Goal: Task Accomplishment & Management: Manage account settings

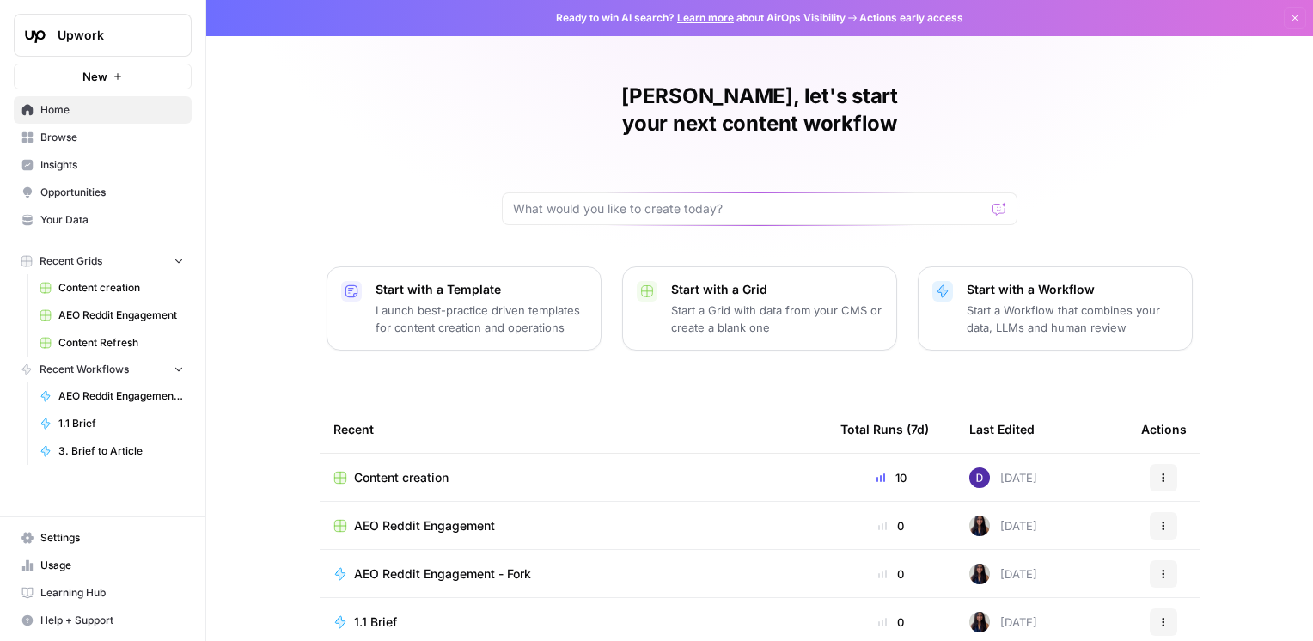
click at [98, 224] on span "Your Data" at bounding box center [111, 219] width 143 height 15
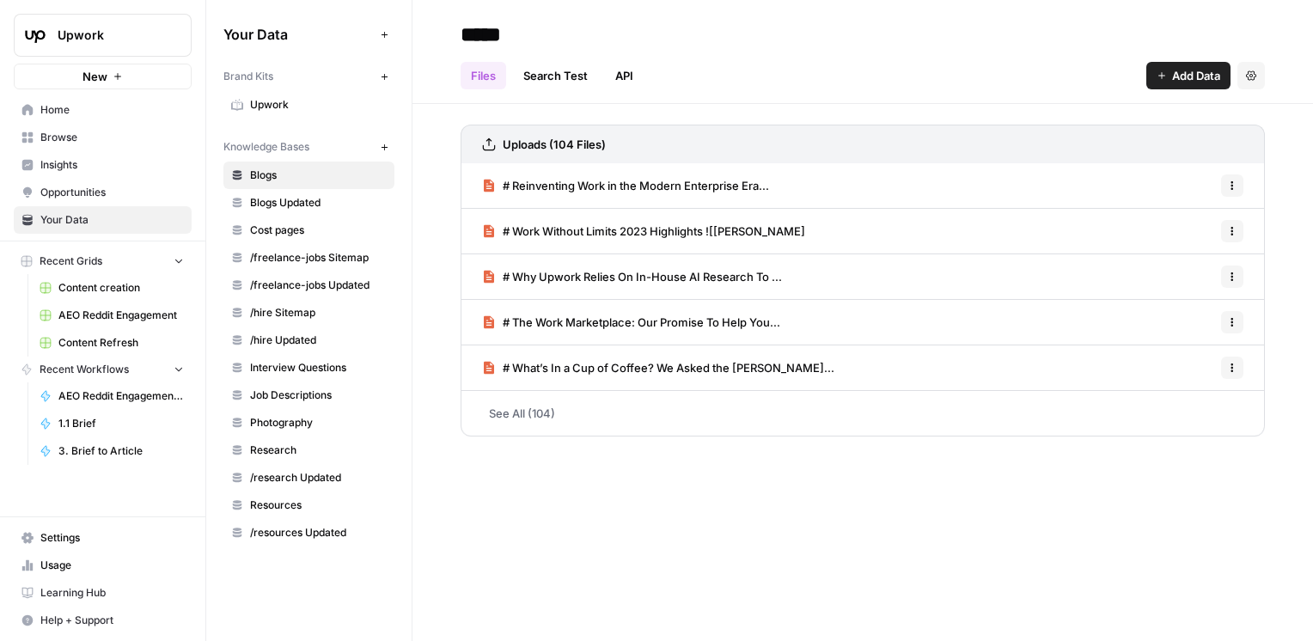
click at [75, 535] on span "Settings" at bounding box center [111, 537] width 143 height 15
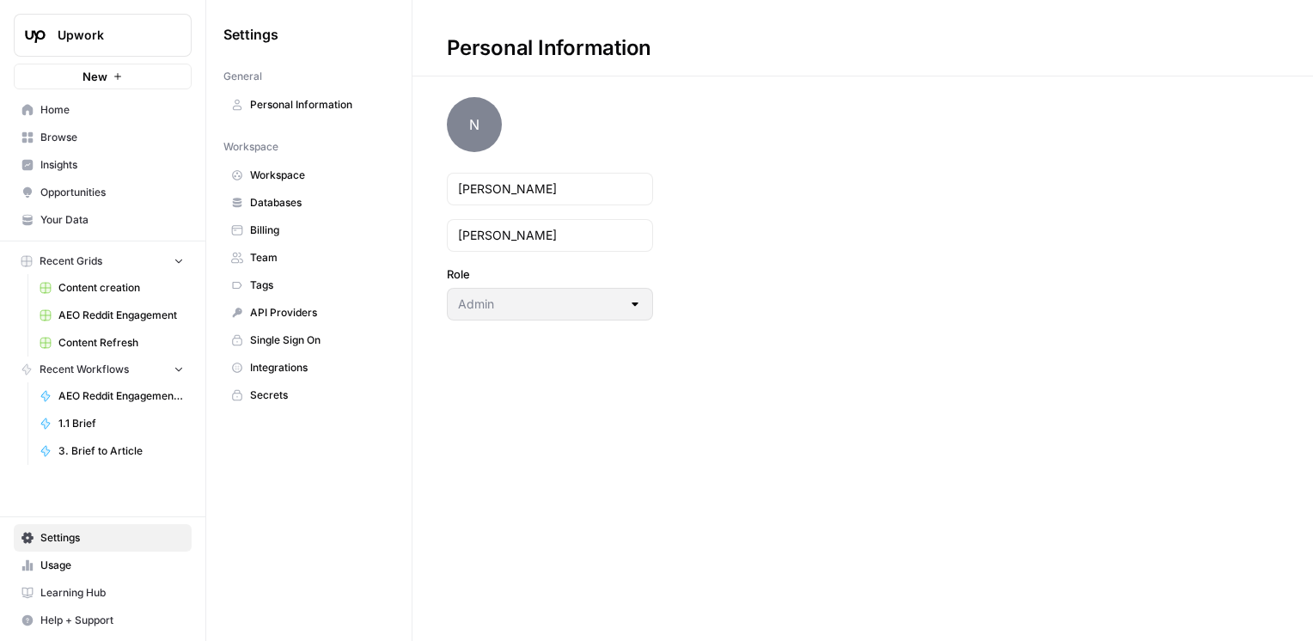
click at [285, 369] on span "Integrations" at bounding box center [318, 367] width 137 height 15
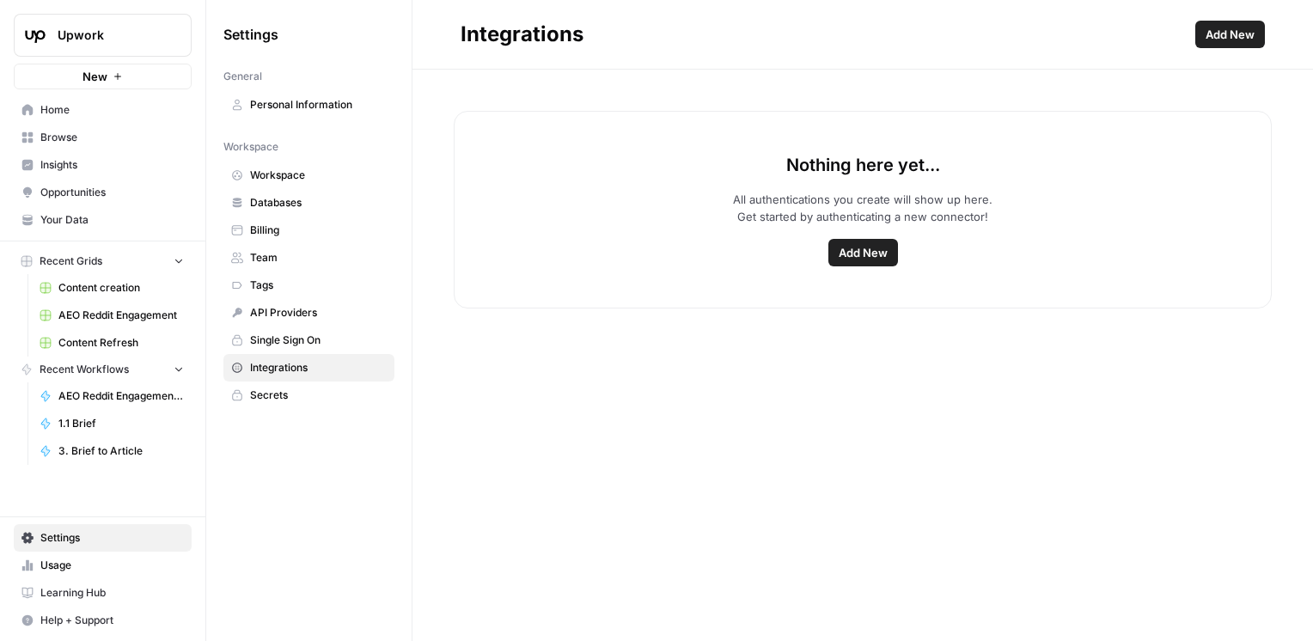
click at [292, 306] on span "API Providers" at bounding box center [318, 312] width 137 height 15
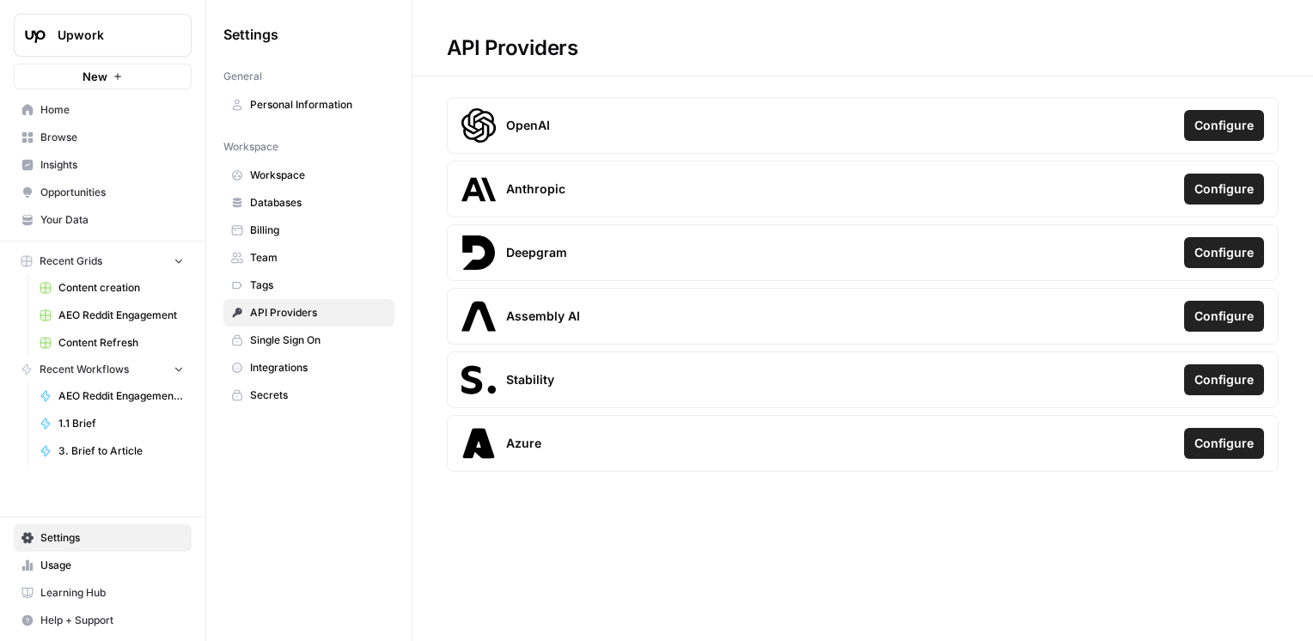
click at [292, 388] on span "Secrets" at bounding box center [318, 395] width 137 height 15
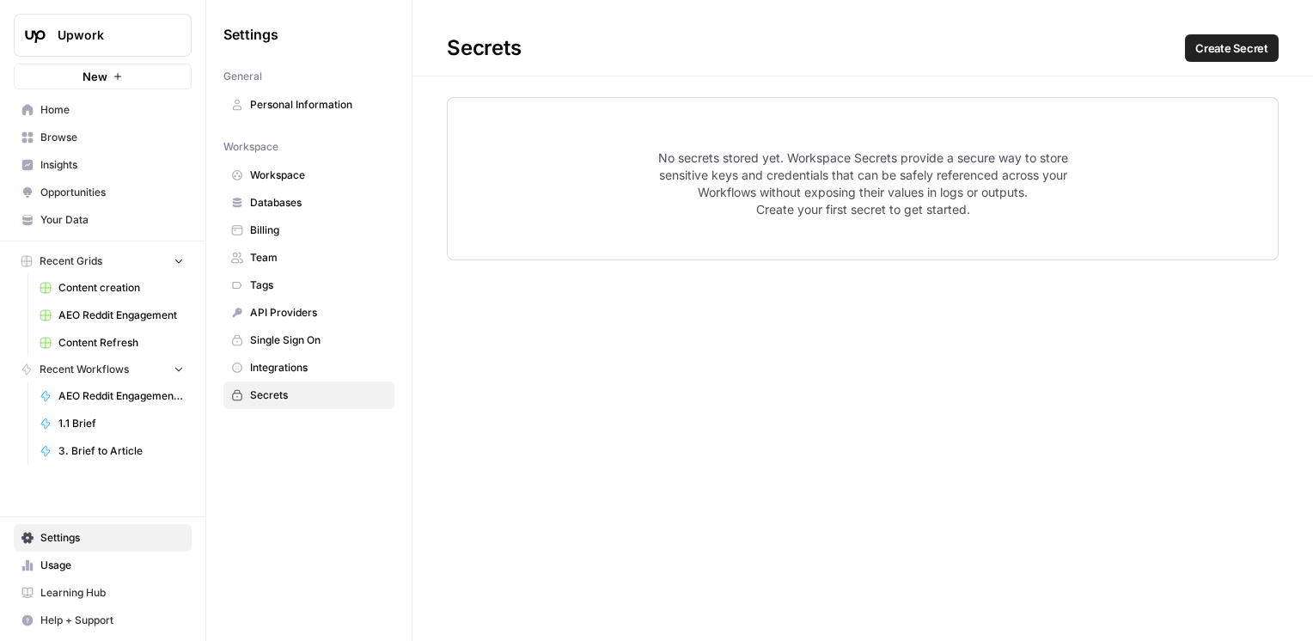
click at [278, 371] on span "Integrations" at bounding box center [318, 367] width 137 height 15
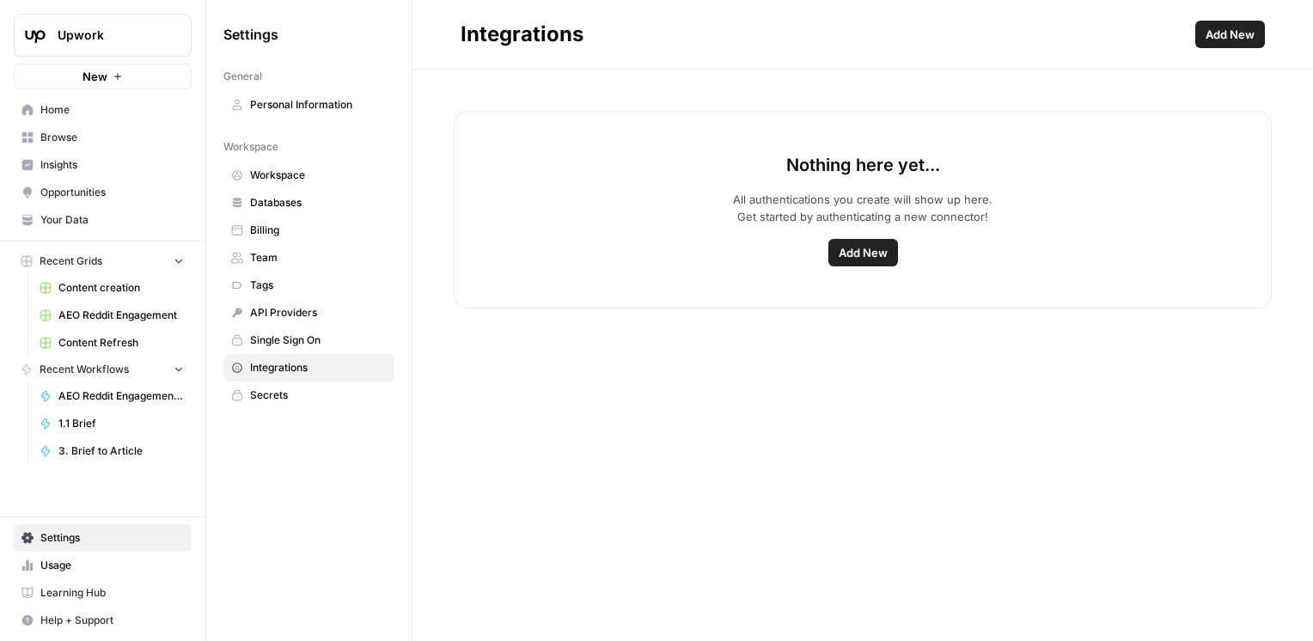
click at [867, 253] on span "Add New" at bounding box center [863, 252] width 49 height 17
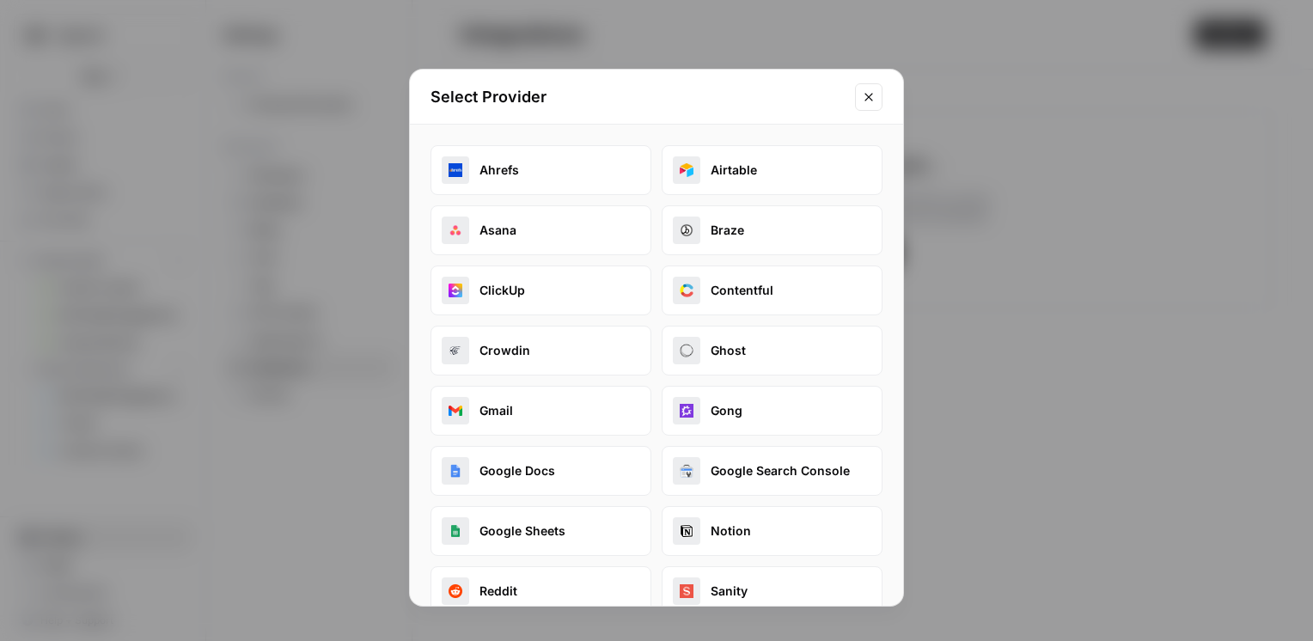
click at [872, 96] on icon "Close modal" at bounding box center [869, 97] width 14 height 14
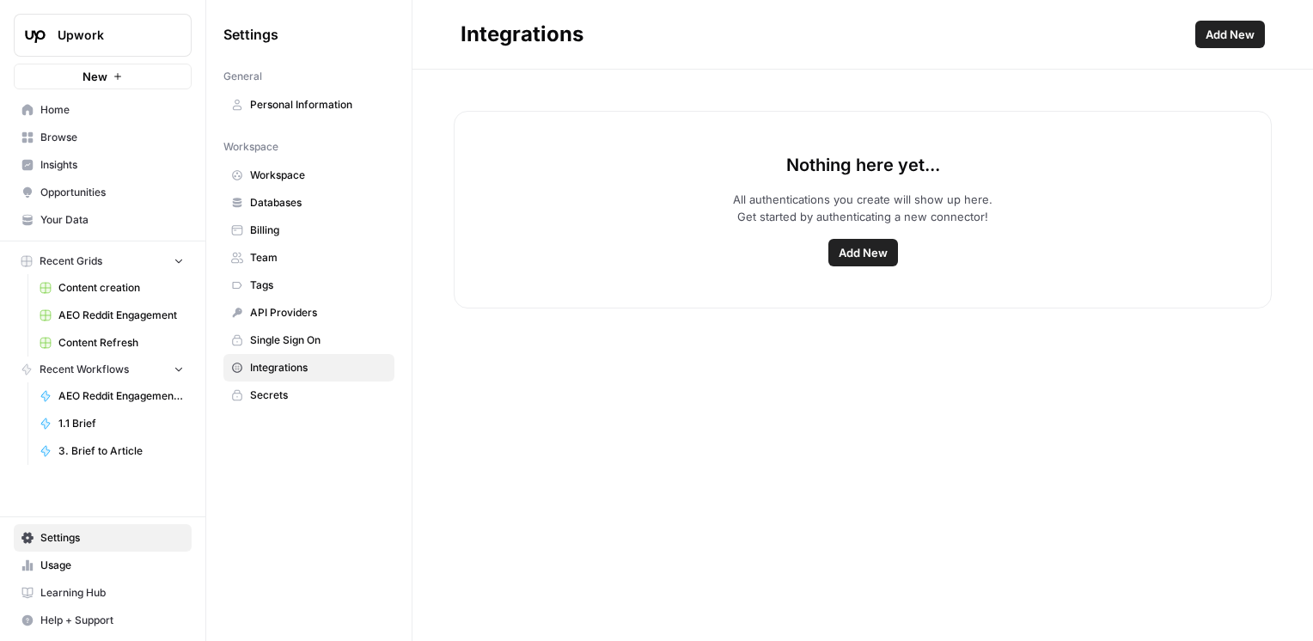
click at [306, 339] on span "Single Sign On" at bounding box center [318, 340] width 137 height 15
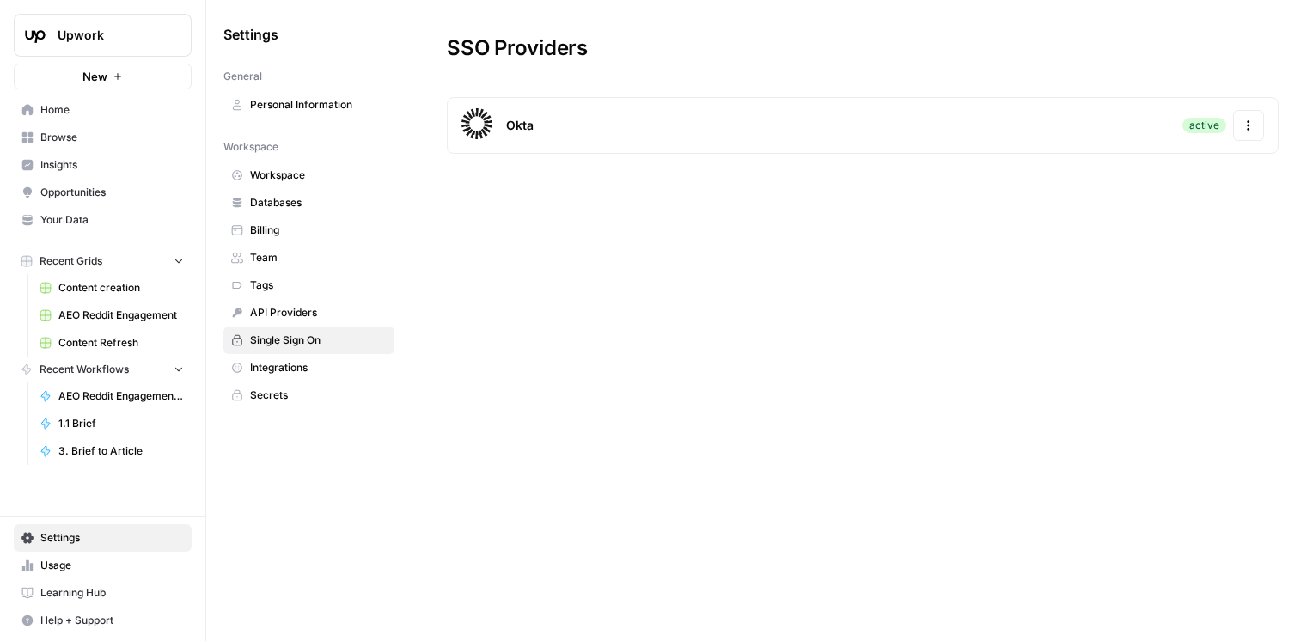
click at [302, 318] on span "API Providers" at bounding box center [318, 312] width 137 height 15
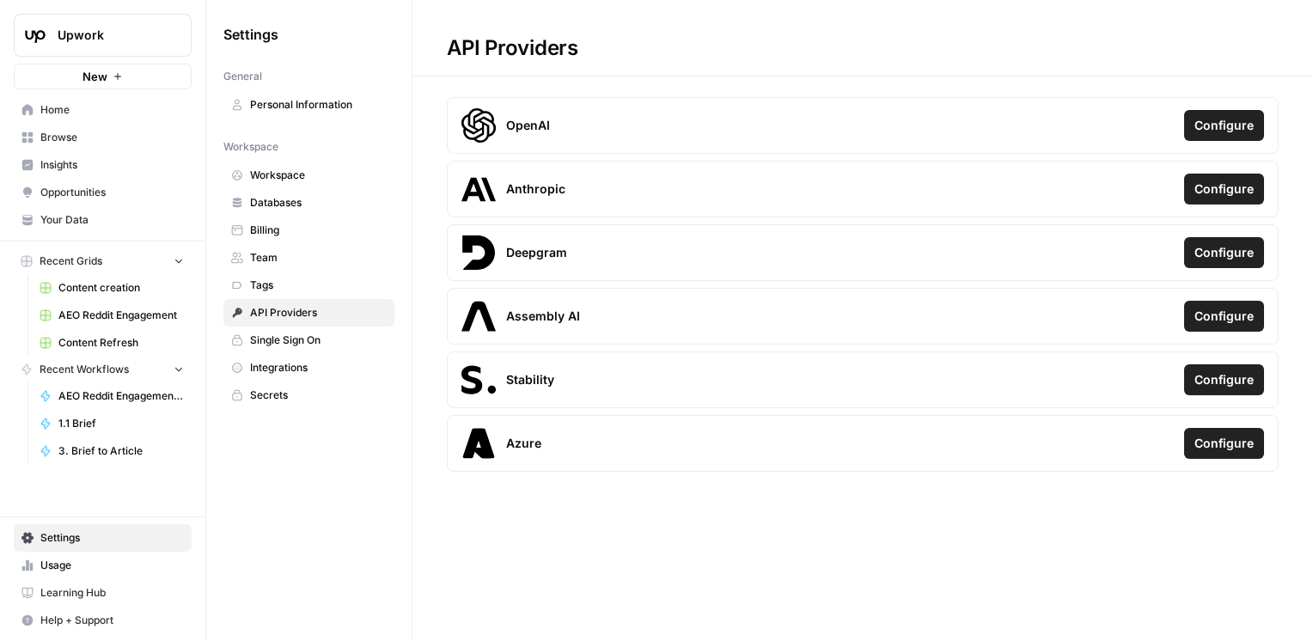
click at [284, 177] on span "Workspace" at bounding box center [318, 175] width 137 height 15
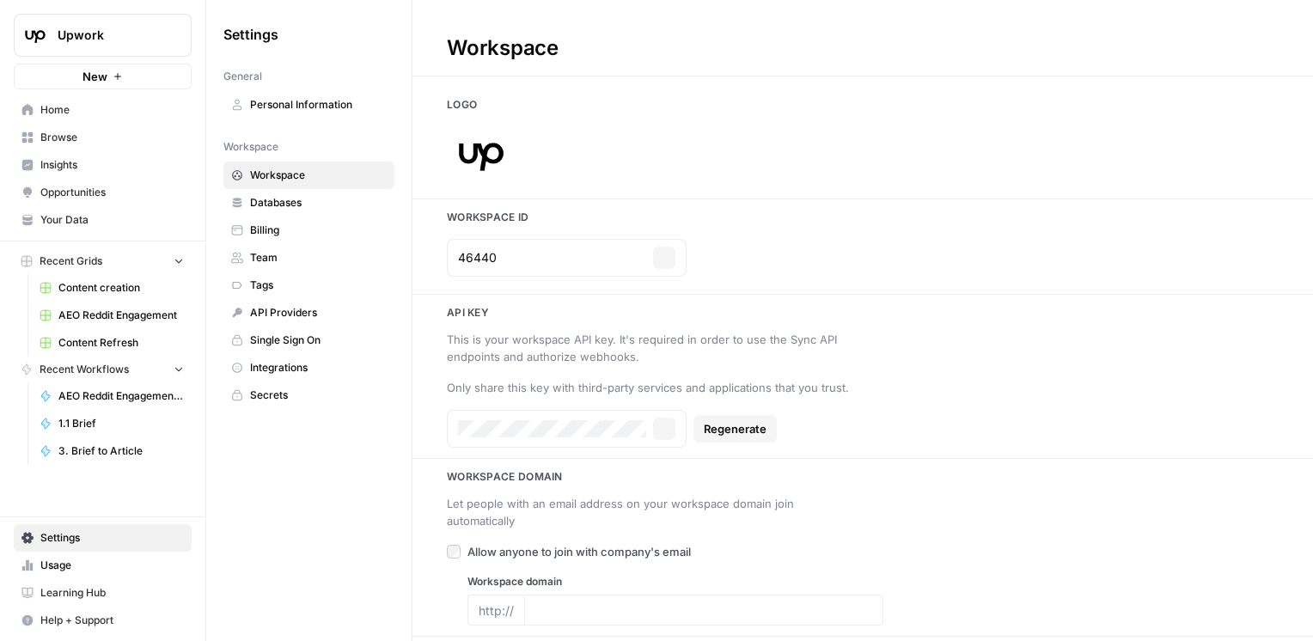
type input "[DOMAIN_NAME]"
click at [280, 393] on span "Secrets" at bounding box center [318, 395] width 137 height 15
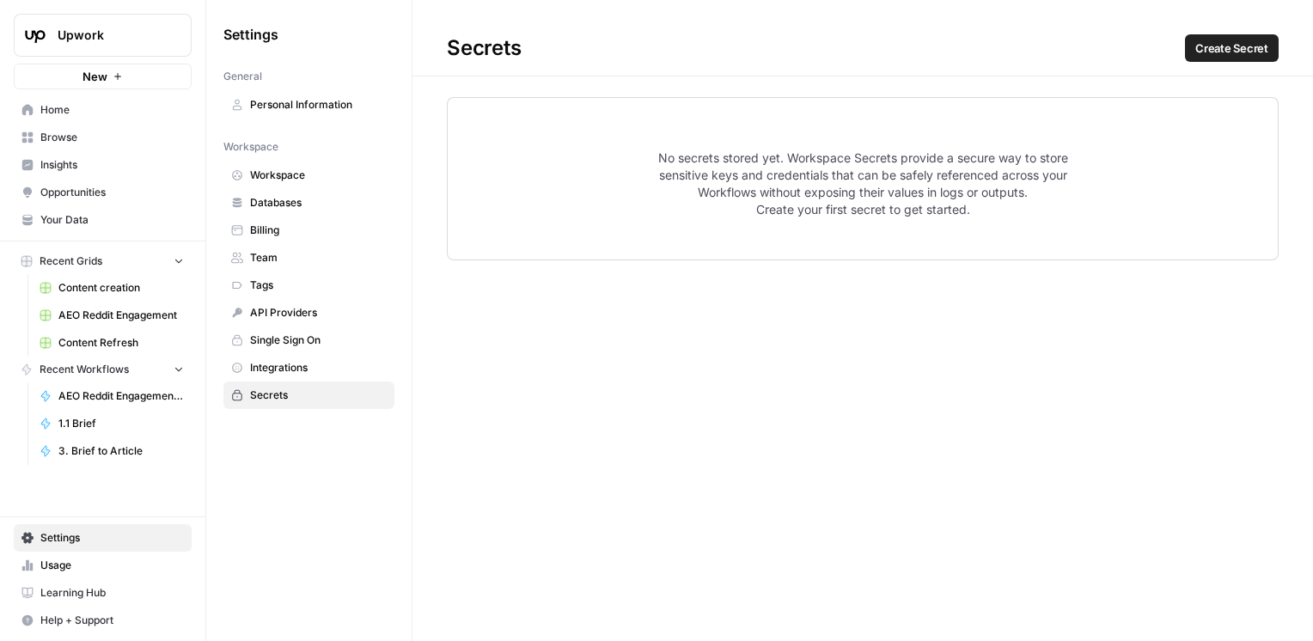
click at [1220, 46] on span "Create Secret" at bounding box center [1231, 48] width 73 height 17
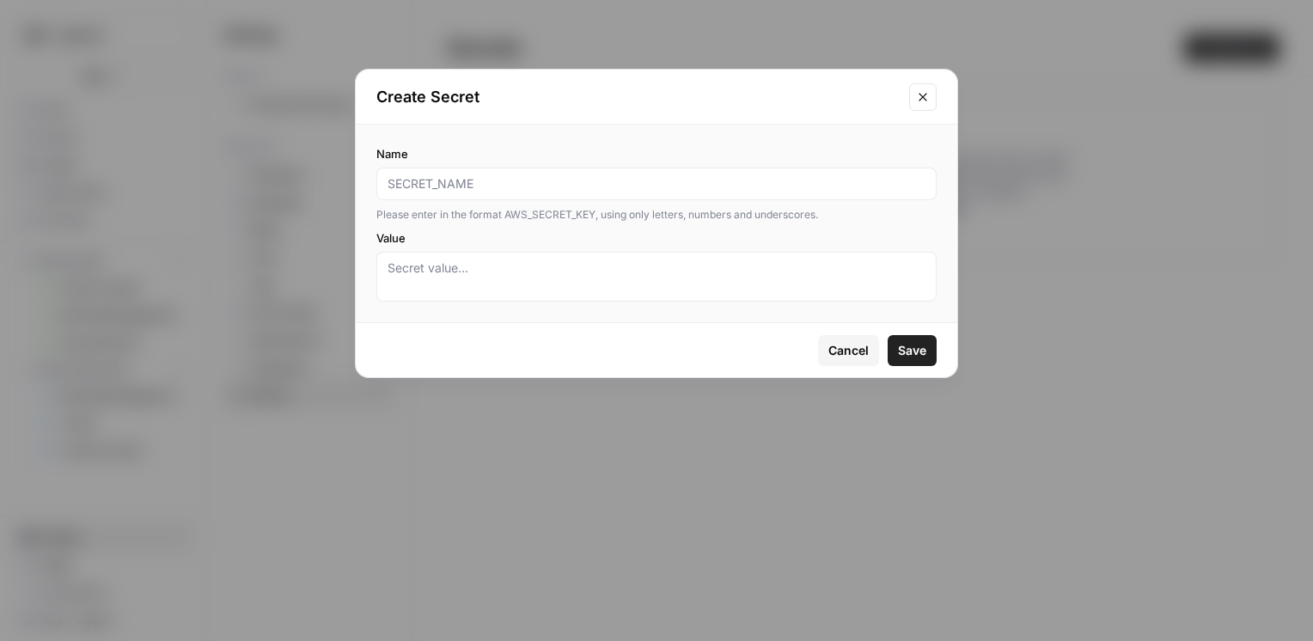
click at [913, 94] on button "Close modal" at bounding box center [922, 96] width 27 height 27
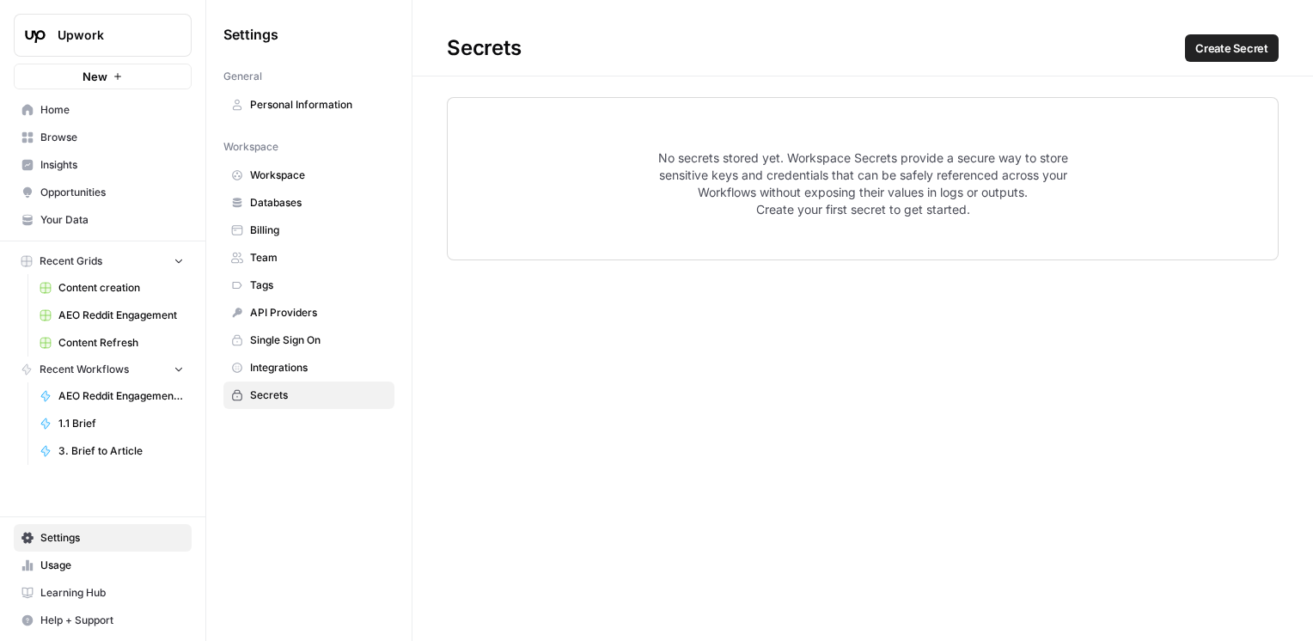
click at [626, 514] on div "Secrets Create Secret No secrets stored yet. Workspace Secrets provide a secure…" at bounding box center [862, 320] width 901 height 641
